Goal: Find specific page/section: Find specific page/section

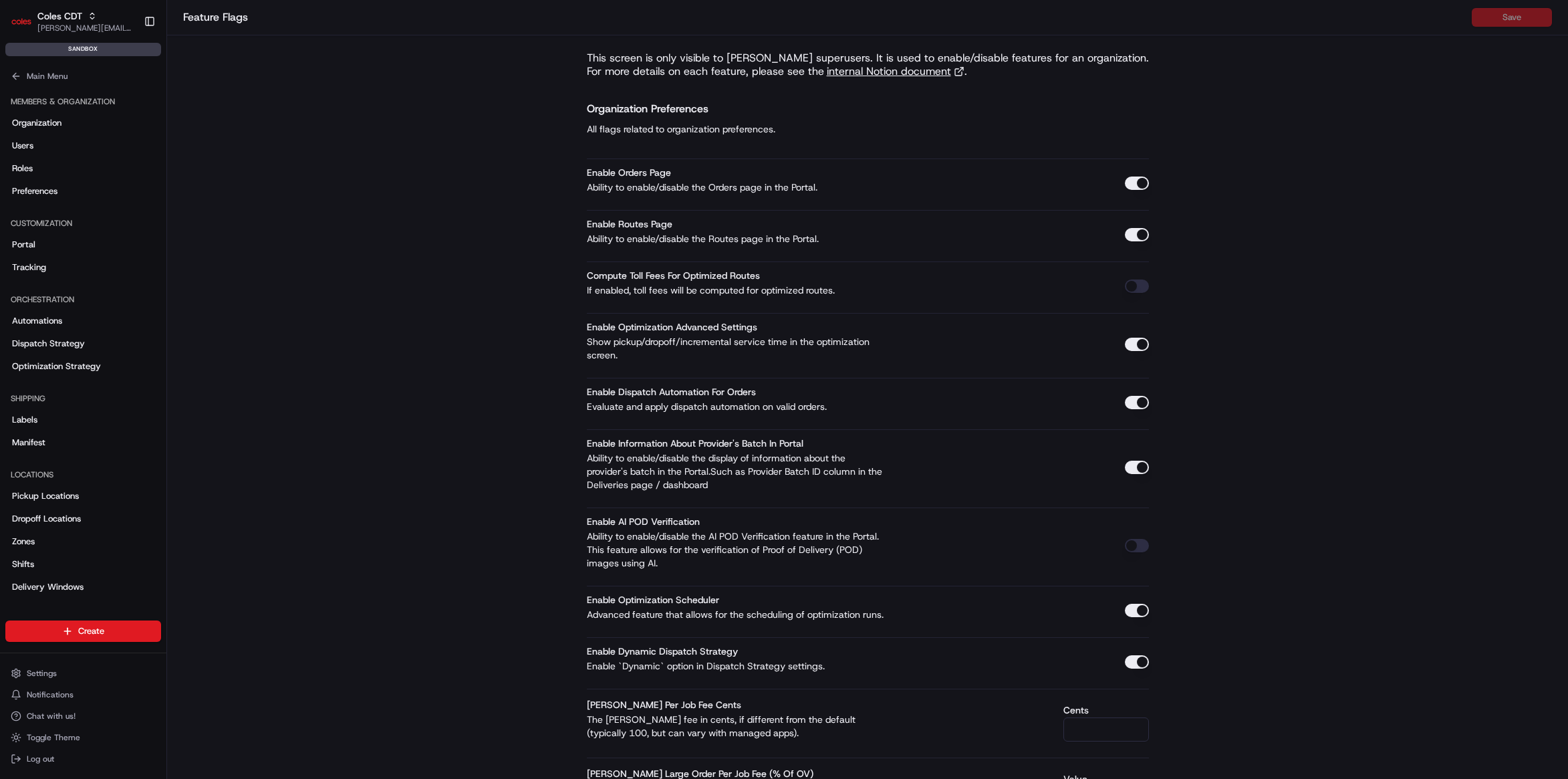
scroll to position [4128, 0]
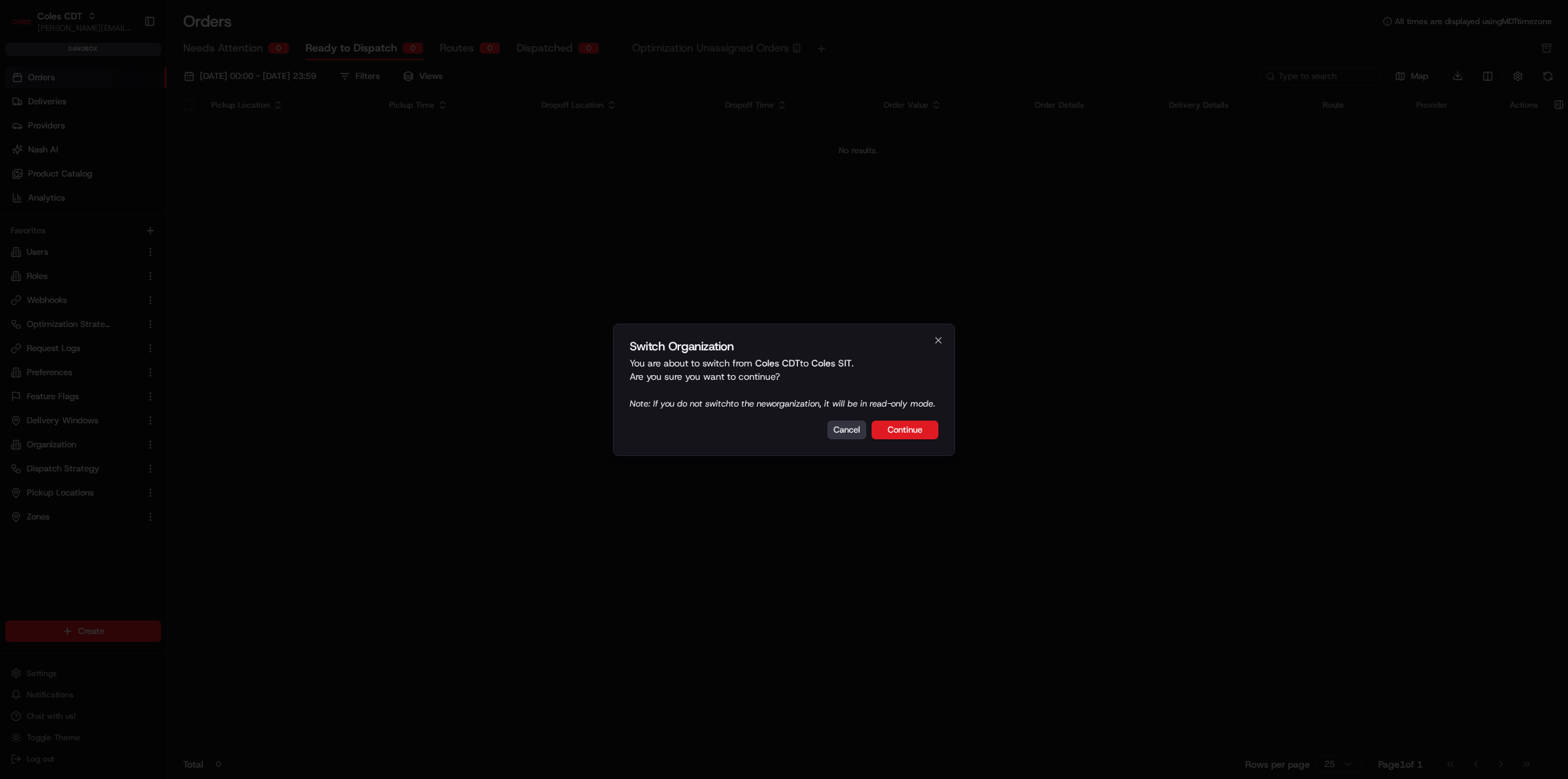
click at [854, 439] on button "Cancel" at bounding box center [846, 430] width 39 height 18
